Goal: Use online tool/utility: Utilize a website feature to perform a specific function

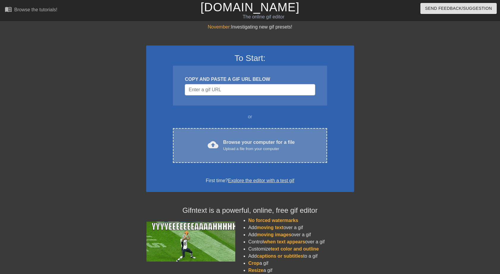
click at [258, 148] on div "Upload a file from your computer" at bounding box center [259, 149] width 72 height 6
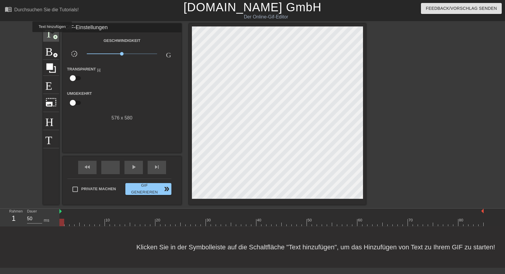
click at [52, 36] on span "Titel" at bounding box center [50, 31] width 11 height 11
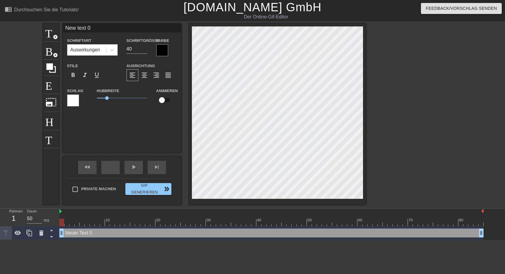
drag, startPoint x: 65, startPoint y: 27, endPoint x: 106, endPoint y: 28, distance: 41.3
click at [106, 28] on input "New text 0" at bounding box center [122, 27] width 119 height 9
click at [145, 28] on input "Trotzdem g'Morjn wünscht Euch [PERSON_NAME]" at bounding box center [122, 27] width 119 height 9
type input "Trotzdem g'Morjn wünscht [PERSON_NAME]"
click at [143, 50] on input "39" at bounding box center [136, 48] width 21 height 9
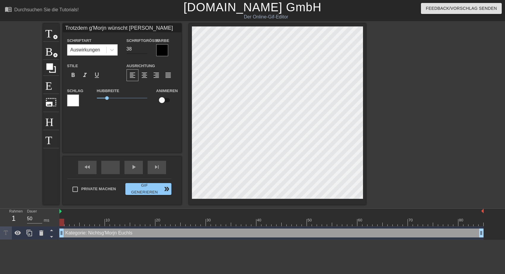
click at [143, 50] on input "38" at bounding box center [136, 48] width 21 height 9
click at [143, 50] on input "37" at bounding box center [136, 48] width 21 height 9
click at [143, 50] on input "36" at bounding box center [136, 48] width 21 height 9
click at [143, 50] on input "35" at bounding box center [136, 48] width 21 height 9
click at [143, 50] on input "34" at bounding box center [136, 48] width 21 height 9
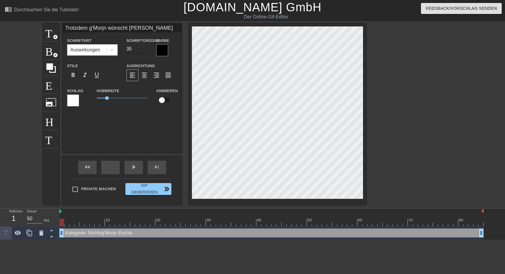
click at [144, 47] on input "35" at bounding box center [136, 48] width 21 height 9
type input "34"
click at [145, 50] on input "34" at bounding box center [136, 48] width 21 height 9
type input "Trotzdem g'Morjn wünscht [PERSON_NAME]"
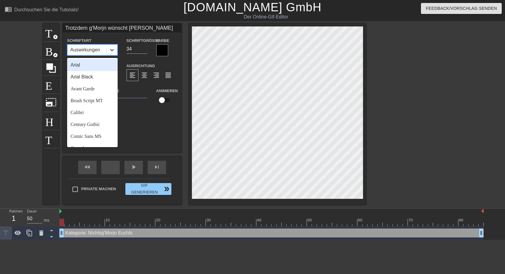
click at [112, 50] on icon at bounding box center [112, 50] width 6 height 6
click at [83, 66] on div "Arial" at bounding box center [92, 65] width 50 height 12
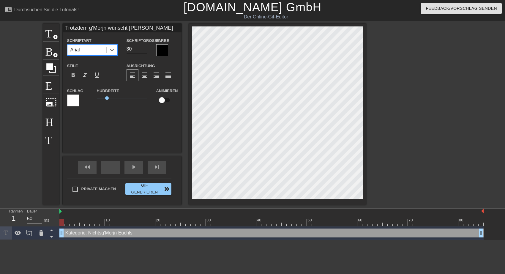
type input "30"
click at [143, 50] on input "30" at bounding box center [136, 48] width 21 height 9
click at [105, 99] on span "0.85" at bounding box center [105, 98] width 4 height 4
click at [165, 51] on div at bounding box center [162, 50] width 12 height 12
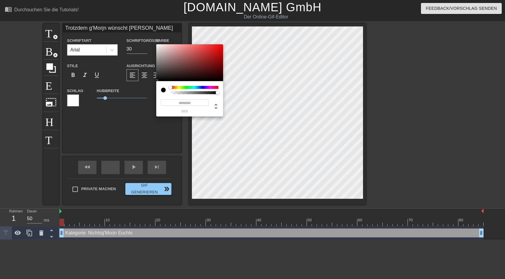
type input "#F4F0F0"
click at [157, 46] on div at bounding box center [189, 62] width 67 height 37
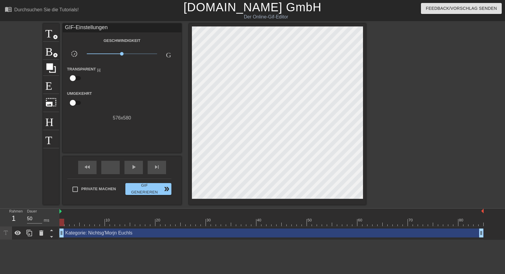
drag, startPoint x: 104, startPoint y: 98, endPoint x: 94, endPoint y: 96, distance: 10.2
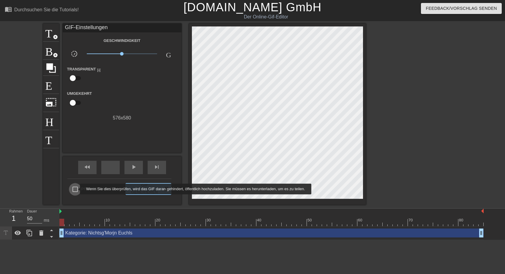
click at [76, 189] on input "Private machen" at bounding box center [75, 189] width 12 height 12
checkbox input "true"
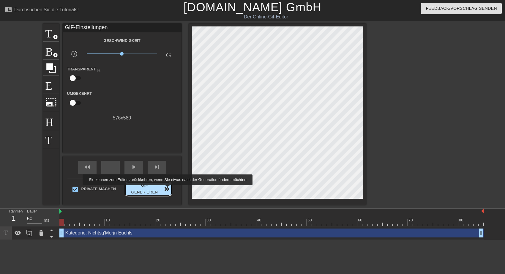
click at [166, 189] on span "double_arrow" at bounding box center [166, 188] width 7 height 7
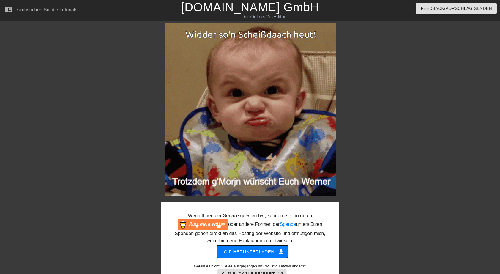
click at [262, 252] on span "Gif herunterladen get_app" at bounding box center [252, 252] width 57 height 8
